Goal: Information Seeking & Learning: Learn about a topic

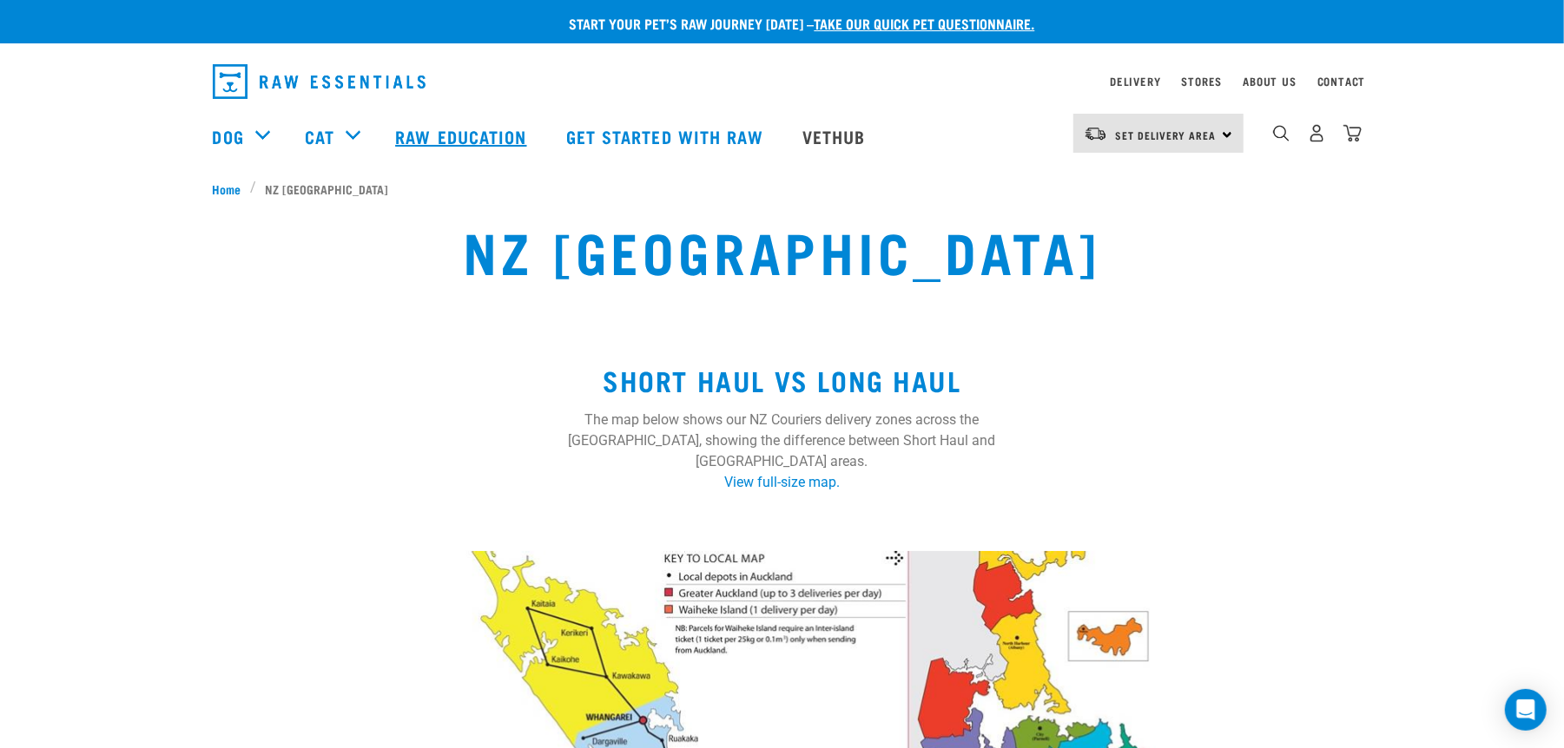
click at [450, 133] on link "Raw Education" at bounding box center [463, 136] width 170 height 69
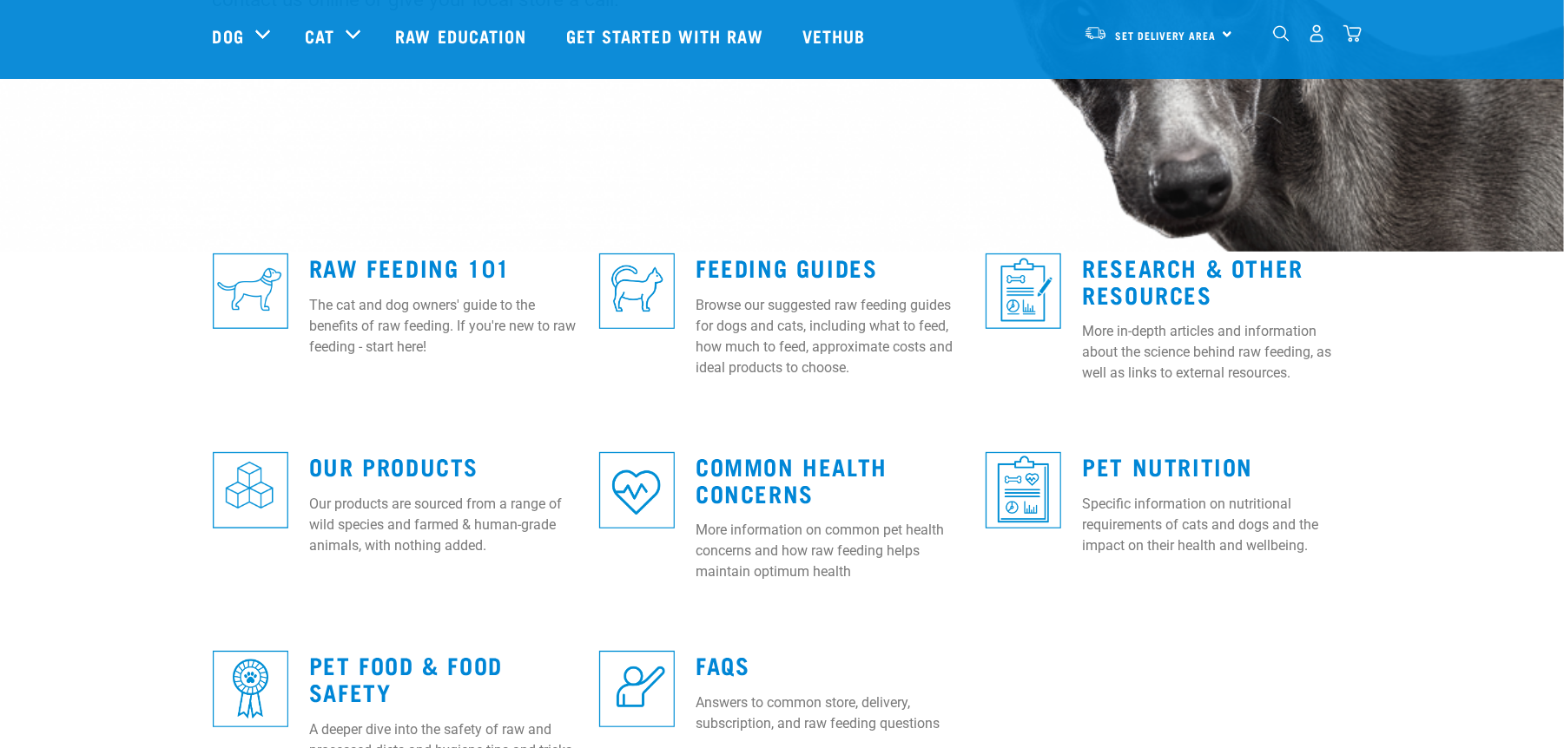
scroll to position [347, 0]
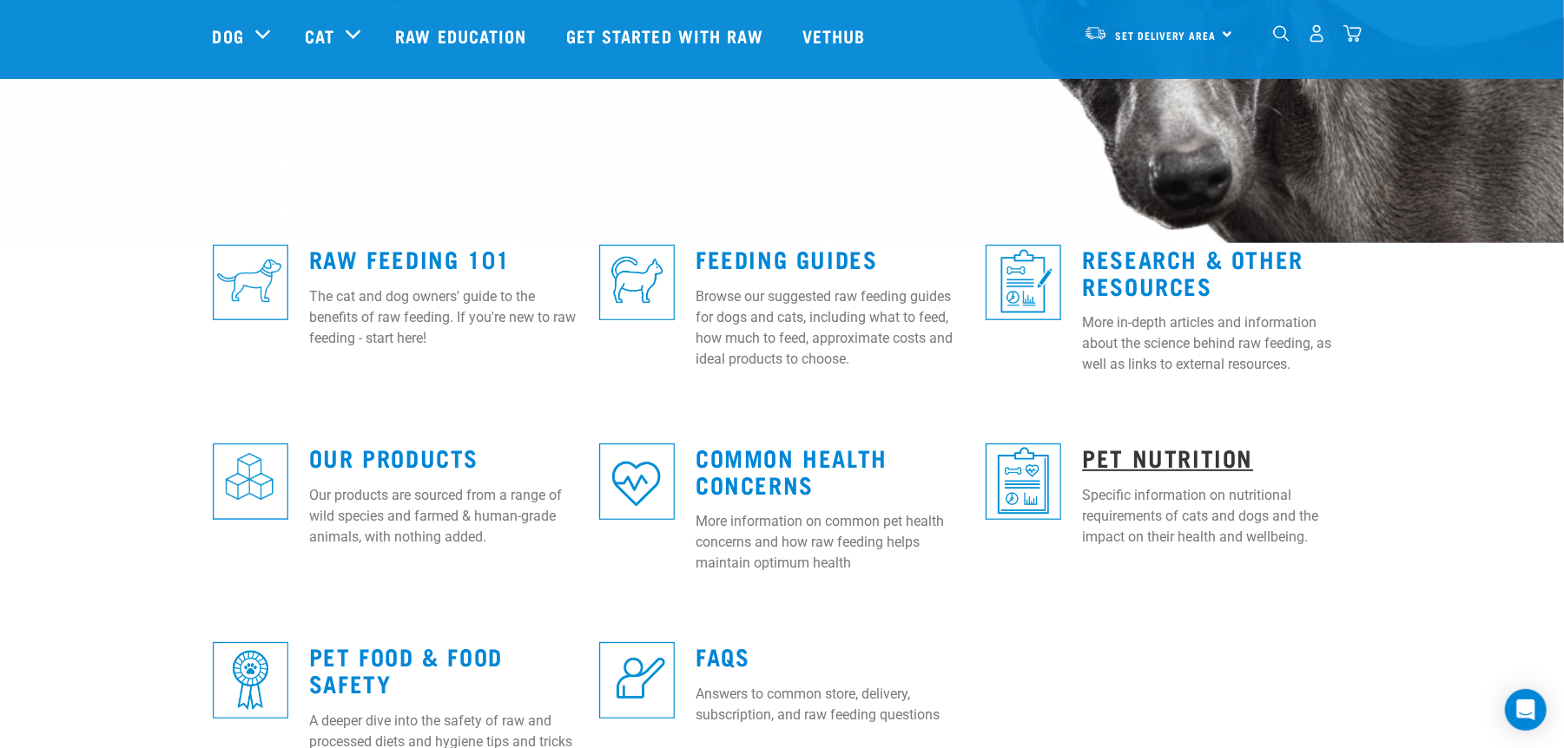
click at [1130, 456] on link "Pet Nutrition" at bounding box center [1167, 457] width 171 height 13
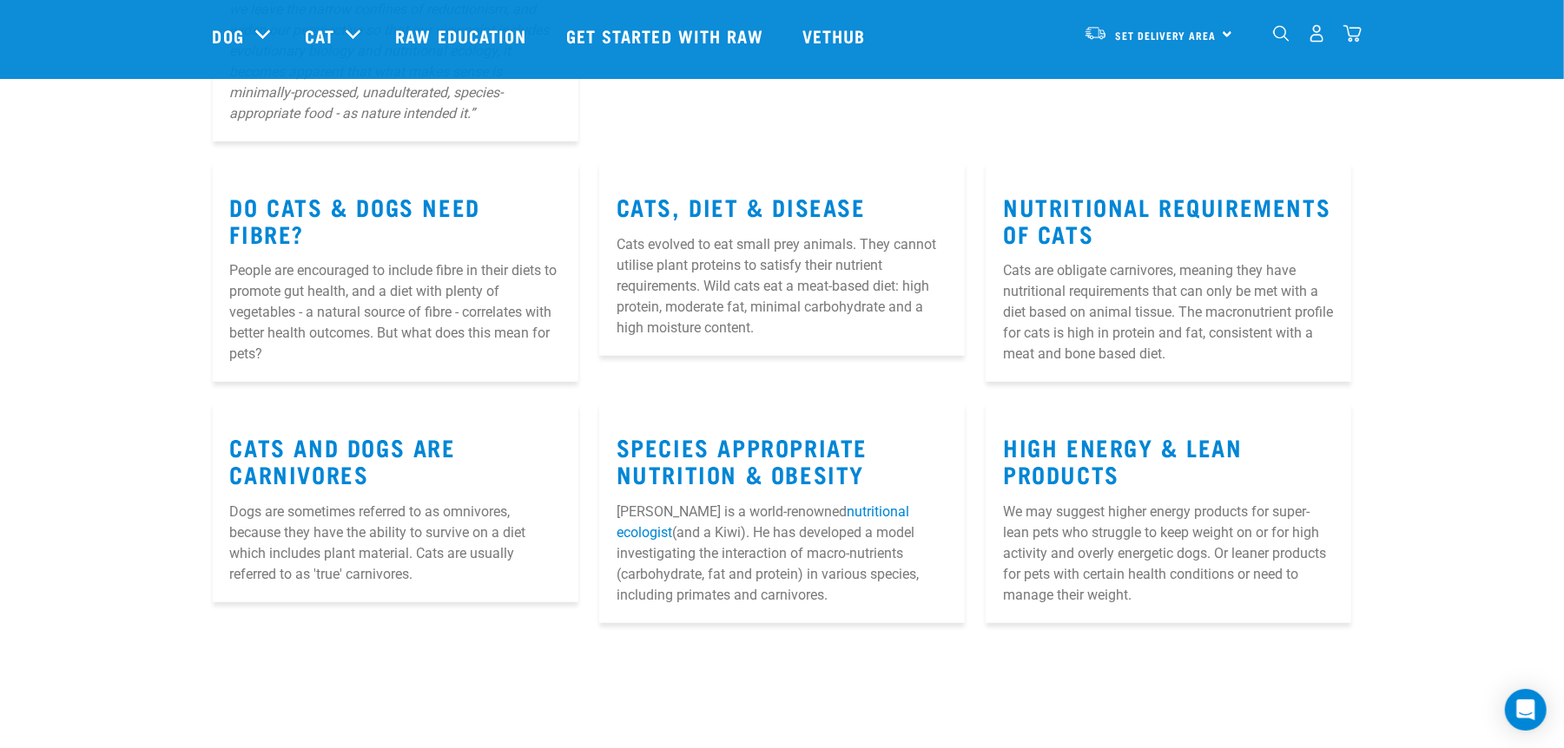
scroll to position [578, 0]
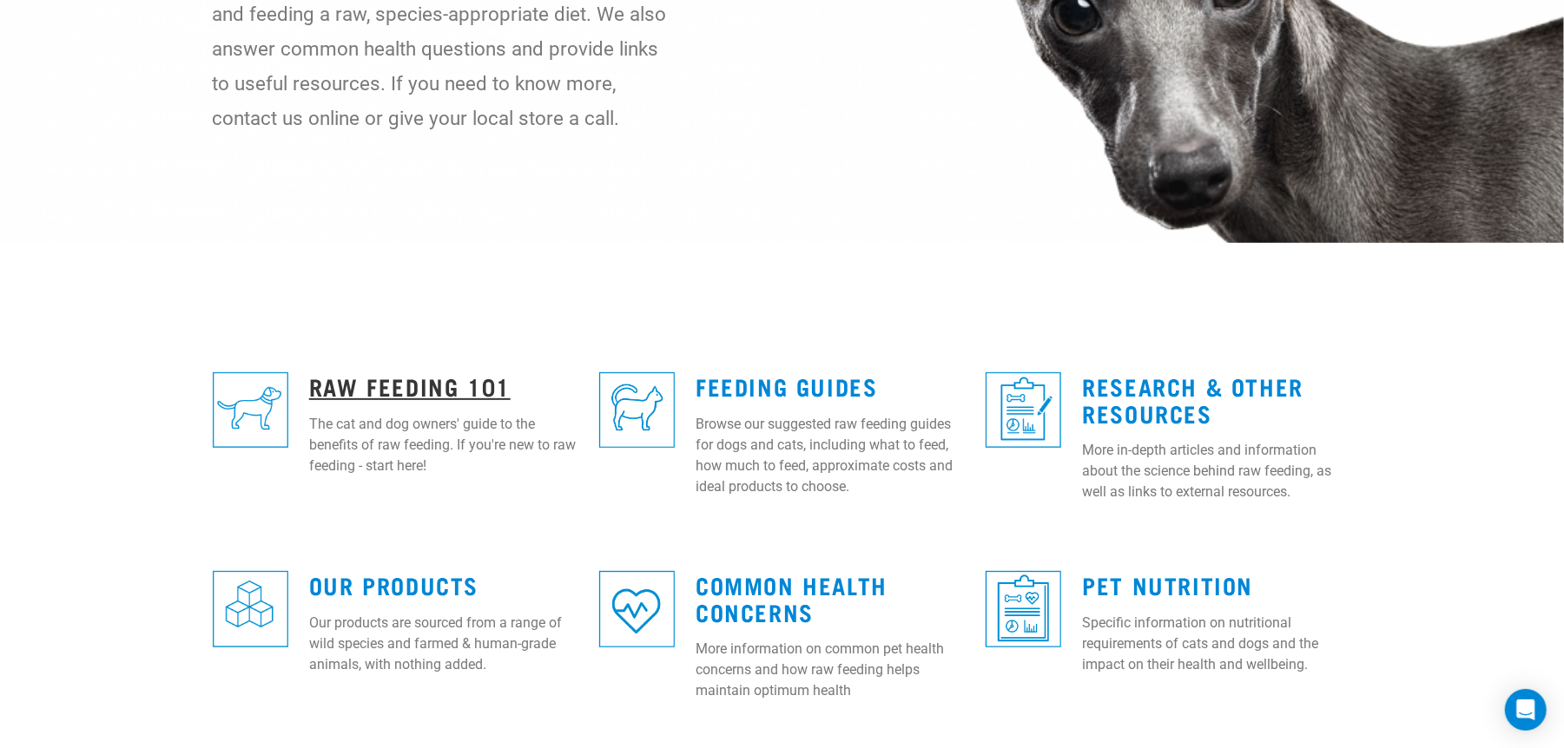
click at [369, 383] on link "Raw Feeding 101" at bounding box center [409, 385] width 201 height 13
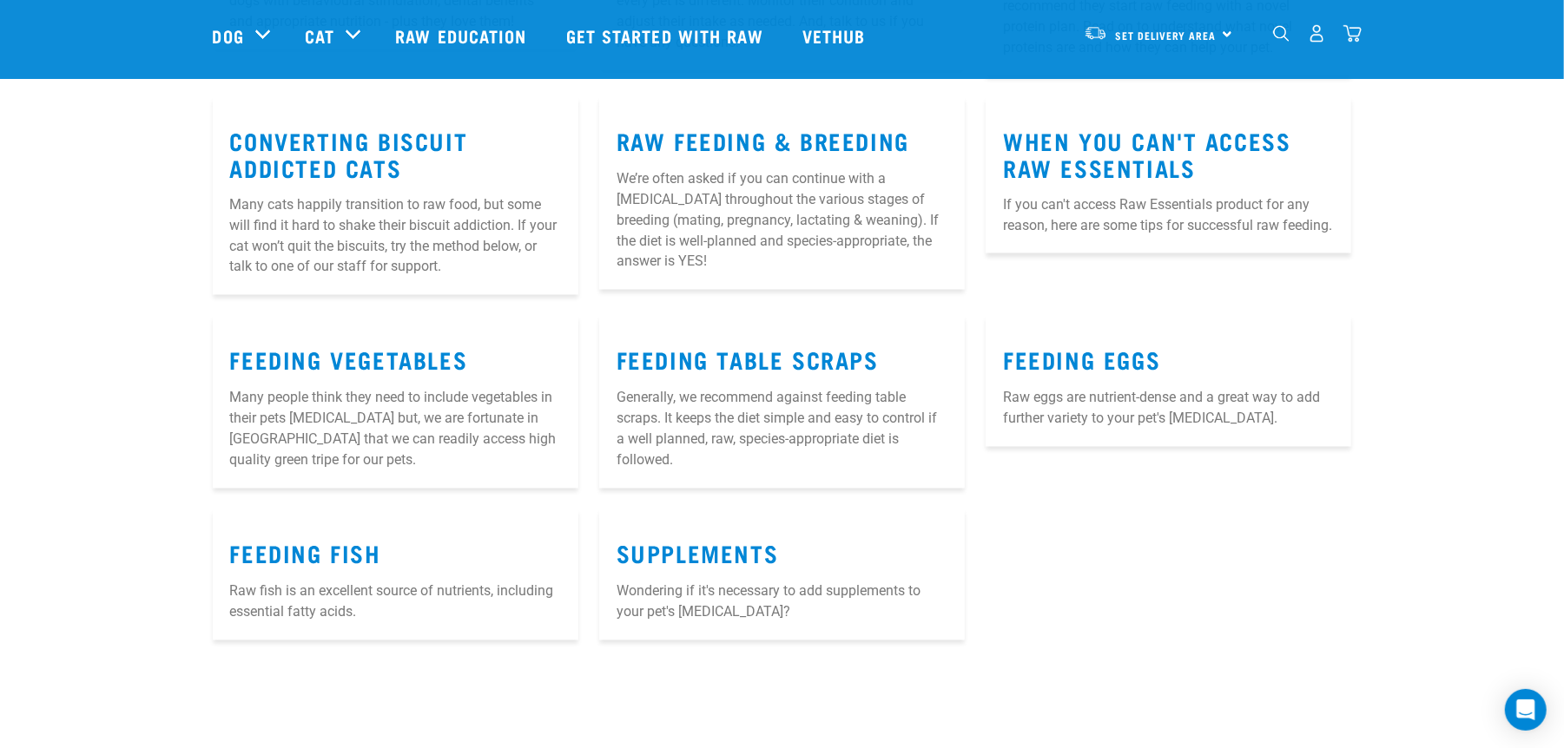
scroll to position [2199, 0]
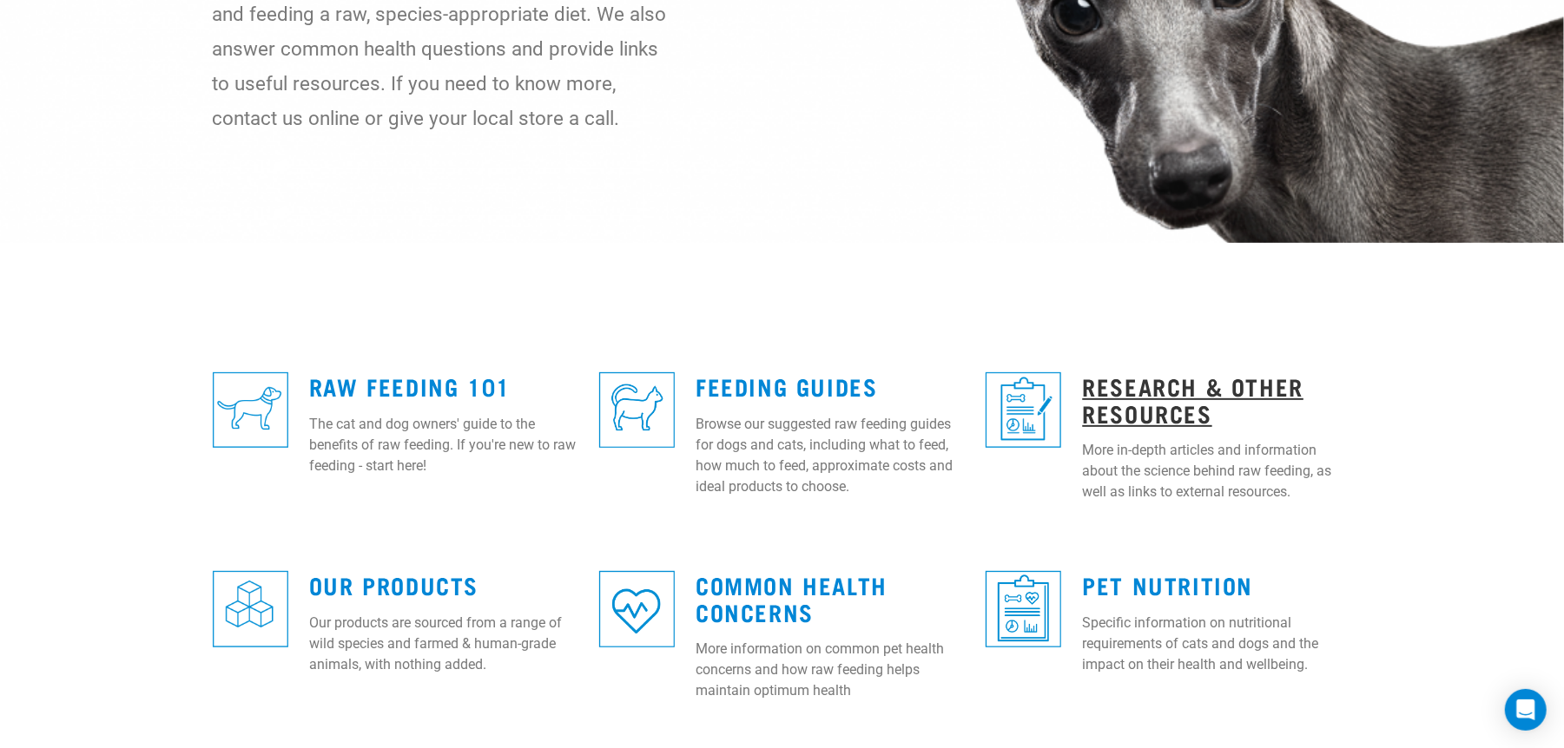
click at [1165, 393] on link "Research & Other Resources" at bounding box center [1192, 399] width 221 height 40
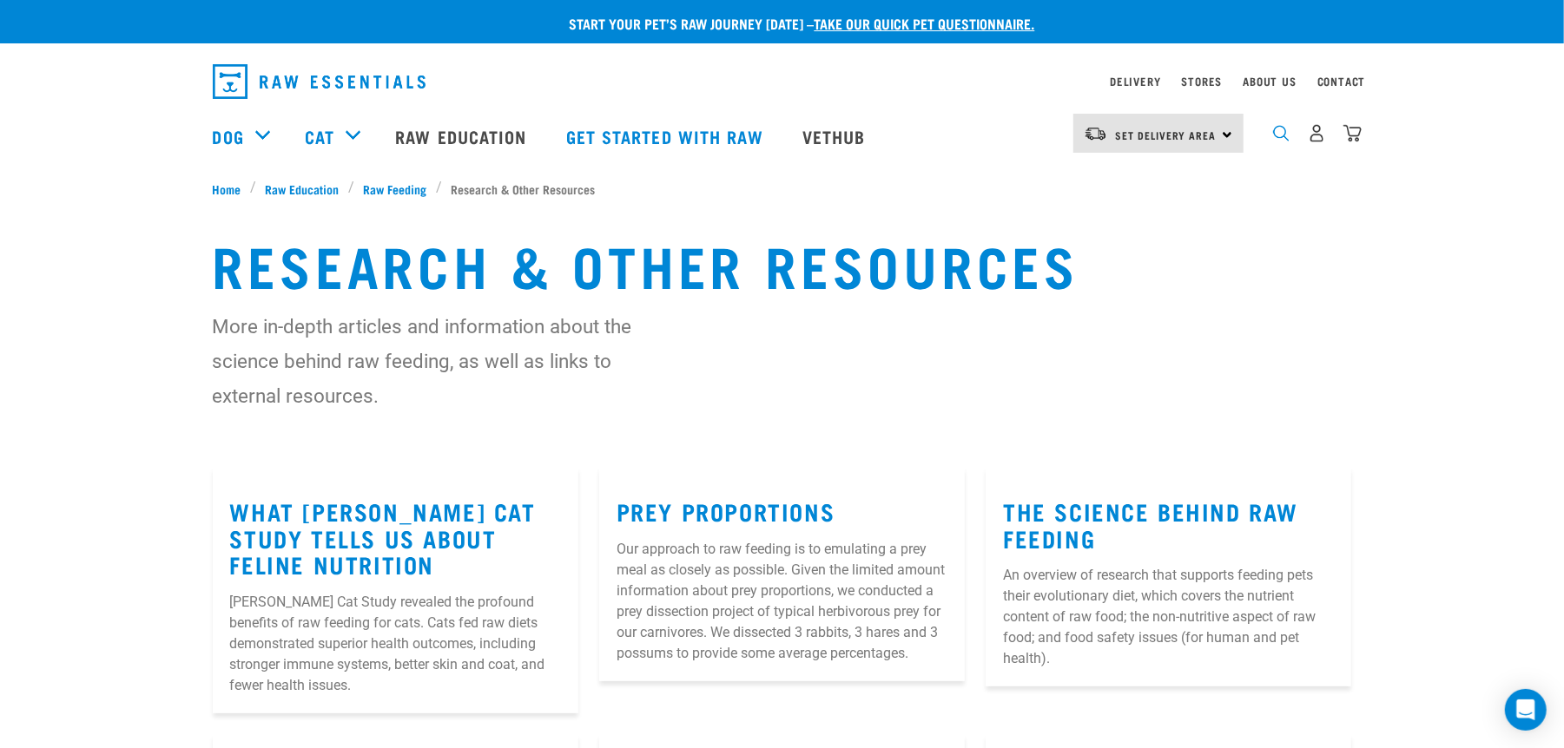
click at [1278, 134] on img "dropdown navigation" at bounding box center [1281, 133] width 16 height 16
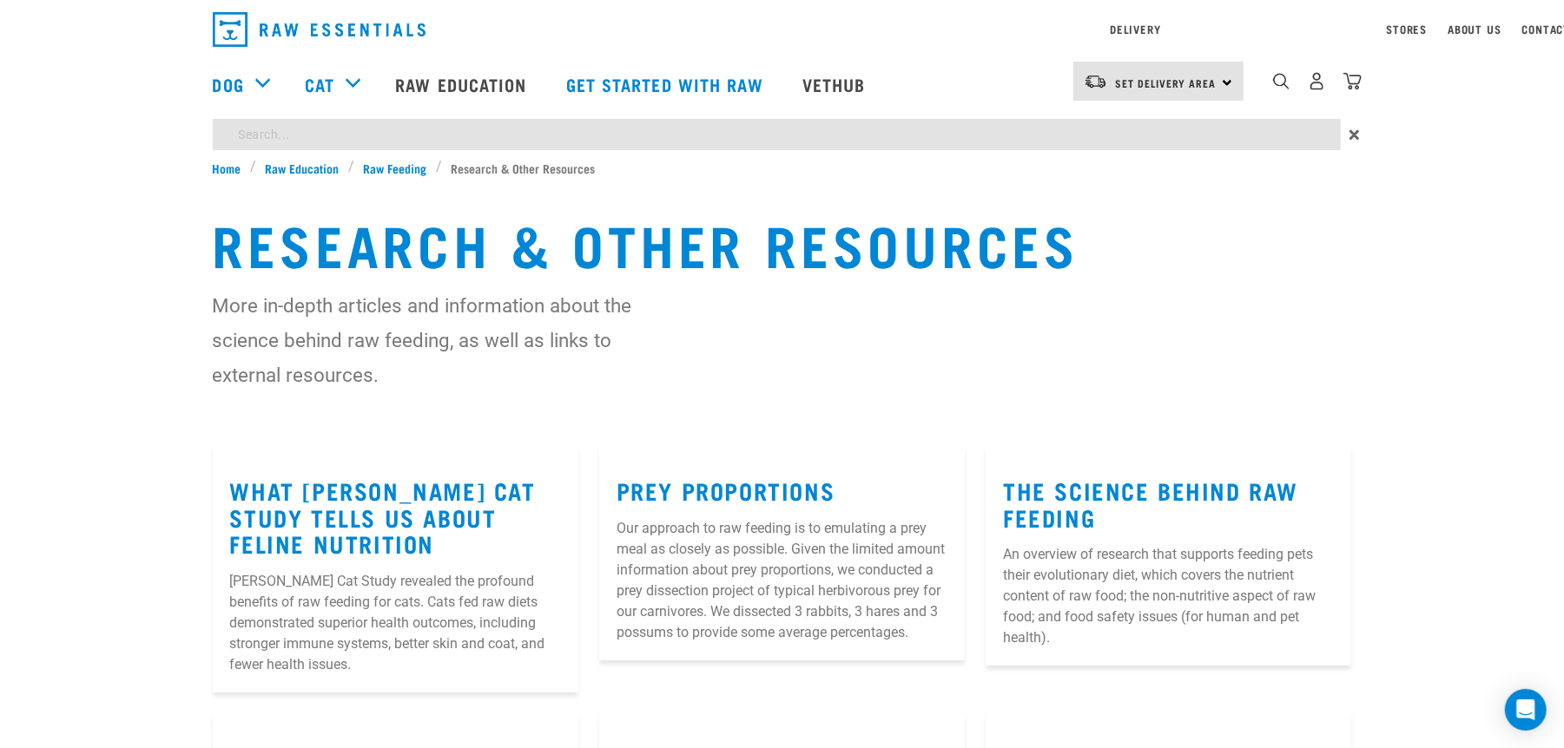
click at [257, 181] on div "Start your pet’s raw journey today – take our quick pet questionnaire. Delivery…" at bounding box center [782, 566] width 1564 height 1132
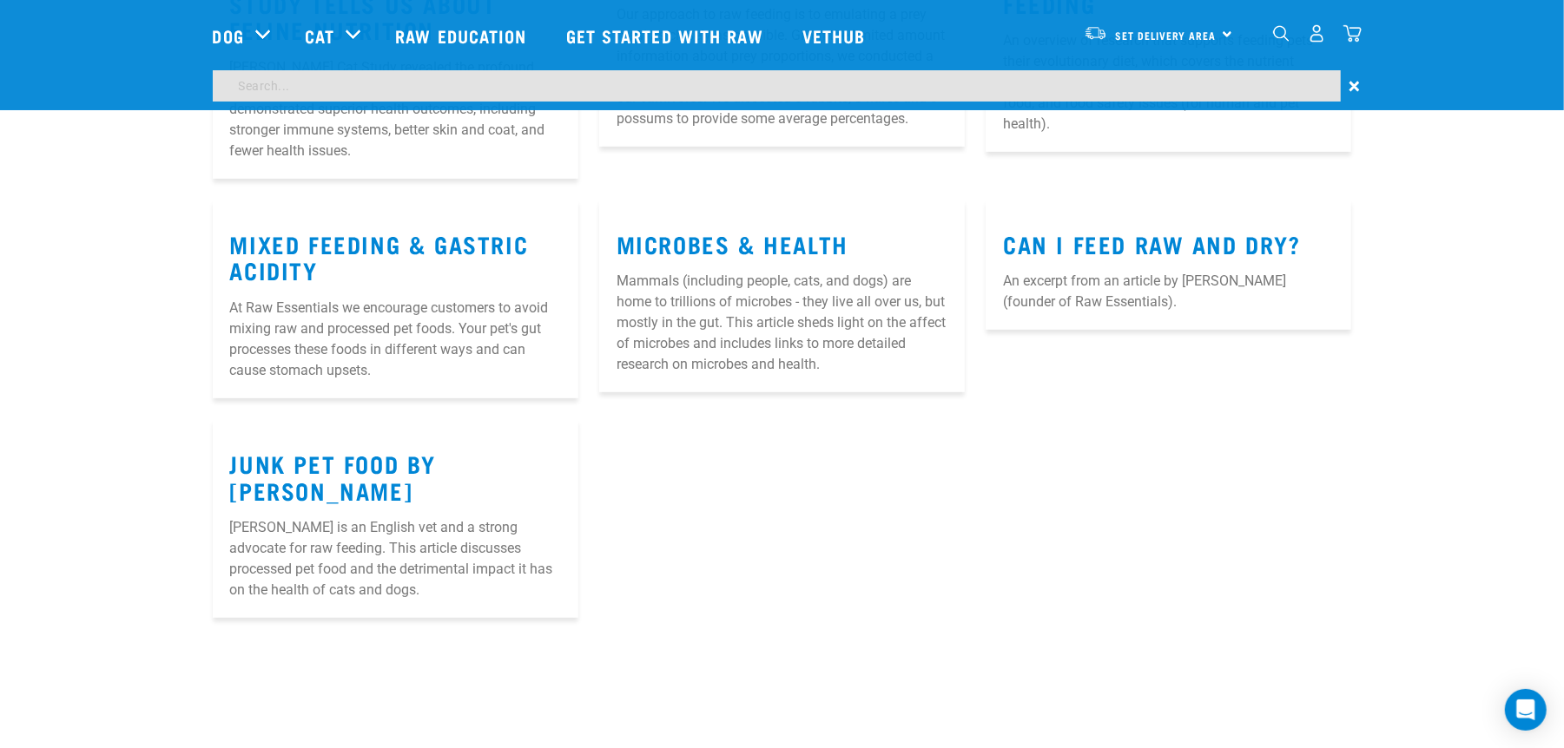
scroll to position [347, 0]
